Goal: Check status: Check status

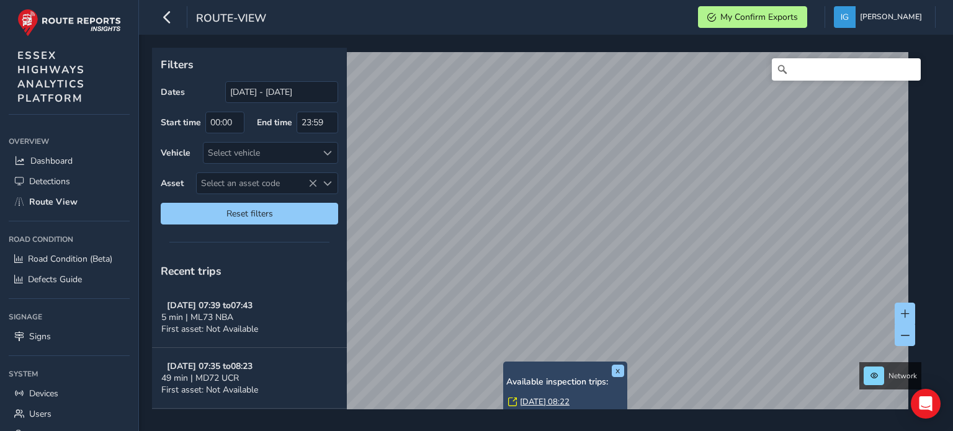
click at [537, 399] on link "[DATE] 08:22" at bounding box center [545, 402] width 50 height 11
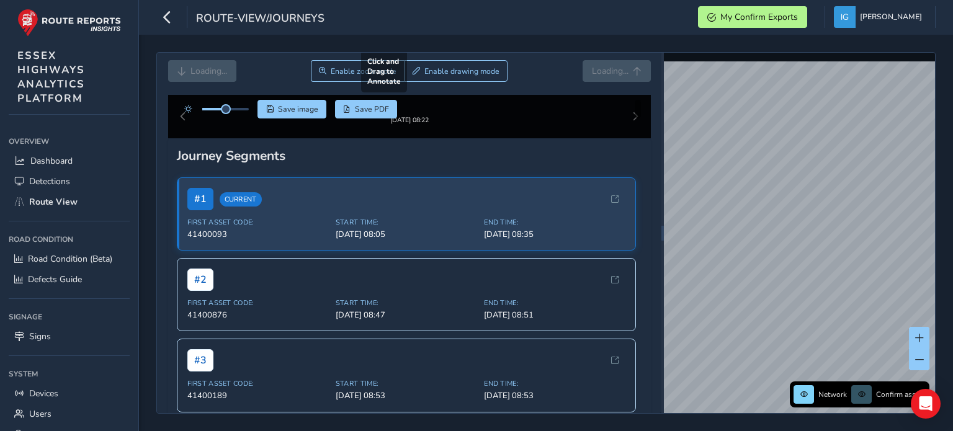
scroll to position [62, 0]
